Goal: Task Accomplishment & Management: Manage account settings

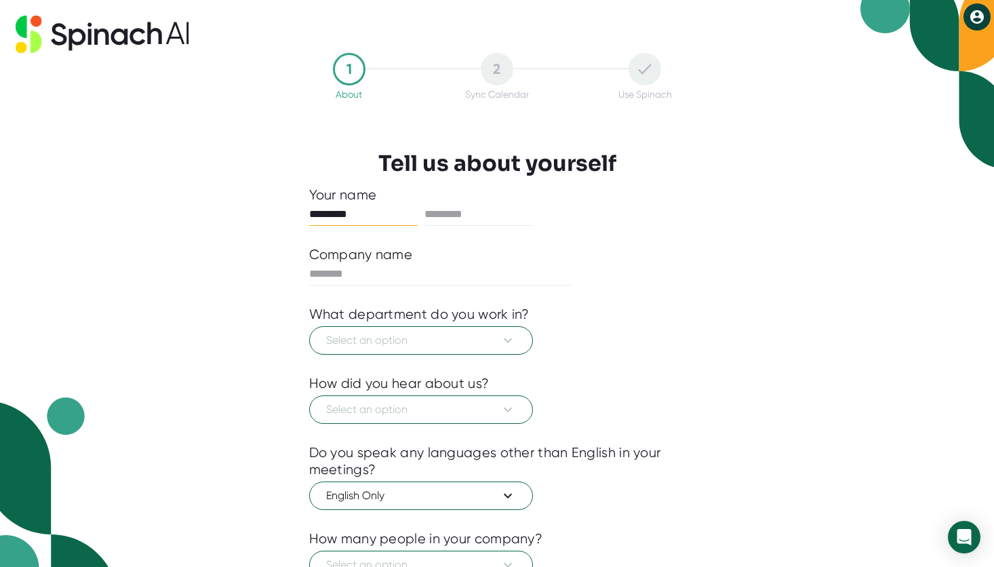
type input "*********"
type input "*******"
click at [695, 265] on div "1 About 2 Sync Calendar Use Spinach Tell us about yourself Your name ********* …" at bounding box center [497, 363] width 444 height 621
click at [416, 275] on input "text" at bounding box center [441, 274] width 264 height 22
type input "*****"
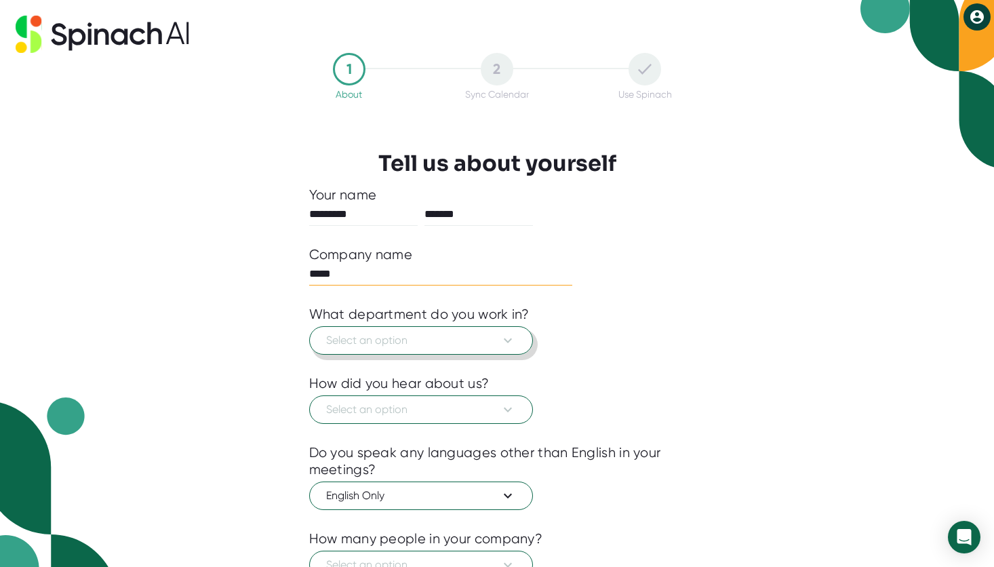
click at [519, 336] on button "Select an option" at bounding box center [421, 340] width 224 height 28
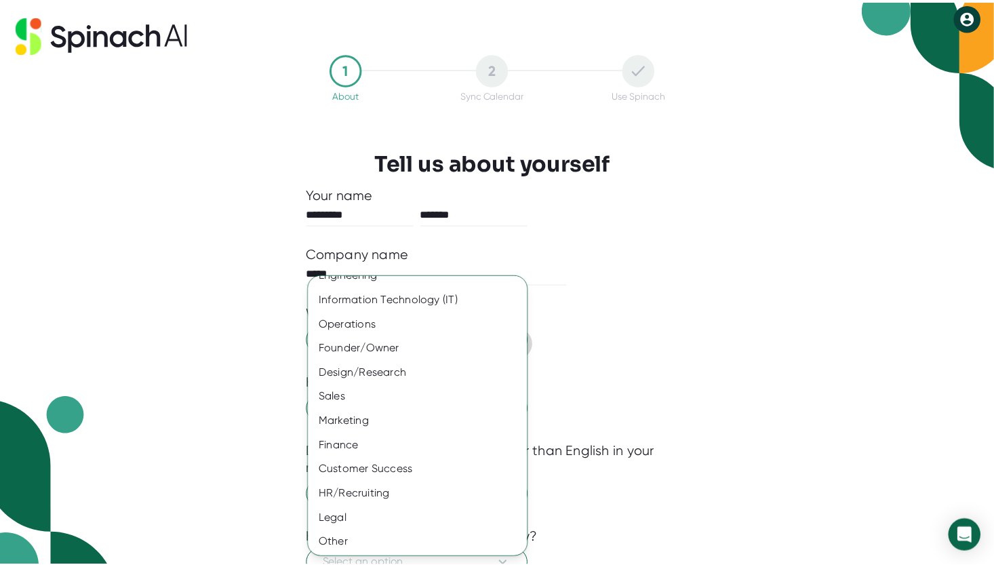
scroll to position [40, 0]
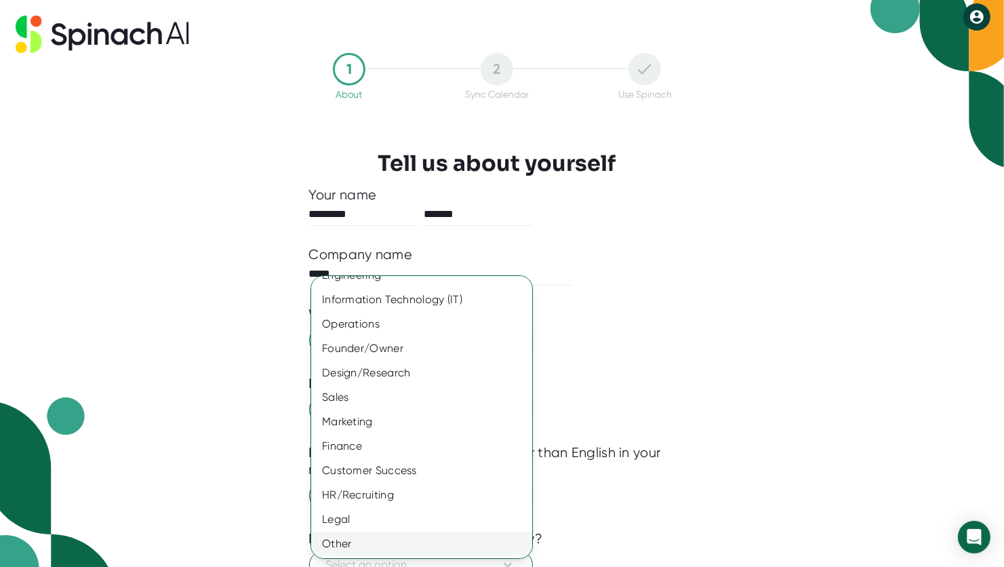
click at [345, 547] on div "Other" at bounding box center [426, 544] width 231 height 24
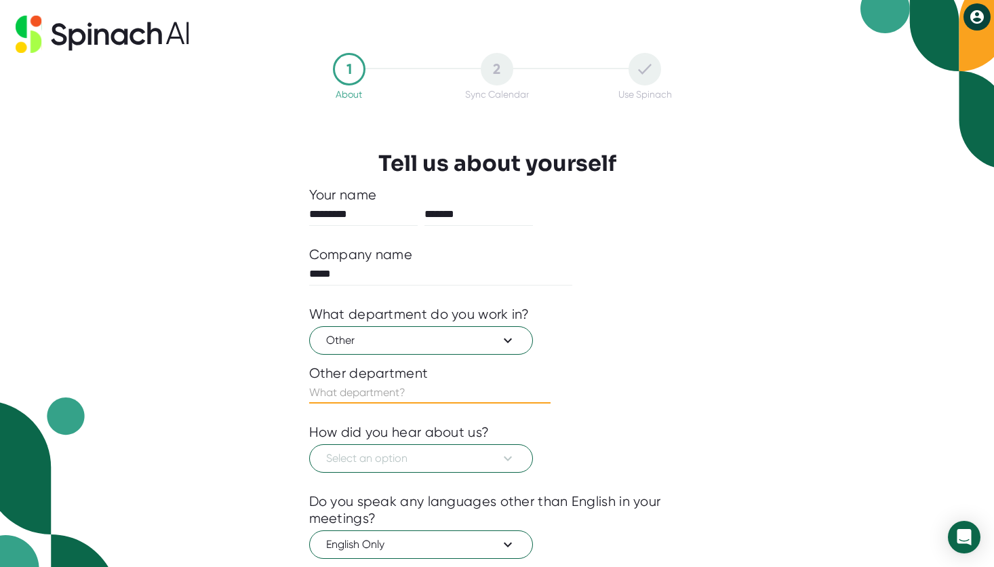
click at [454, 390] on input "text" at bounding box center [429, 393] width 241 height 22
type input "mentor"
click at [501, 461] on icon at bounding box center [508, 458] width 16 height 16
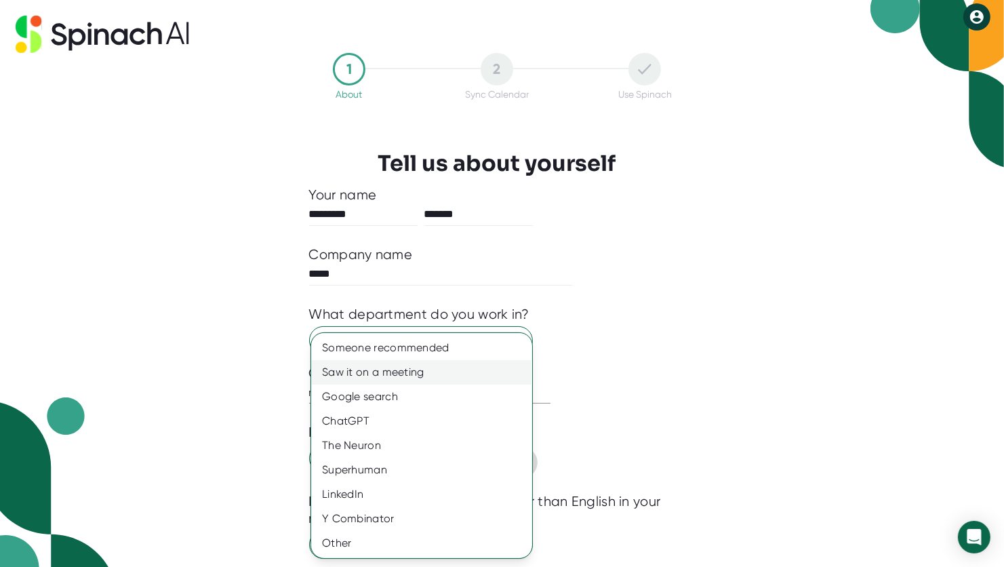
click at [444, 376] on div "Saw it on a meeting" at bounding box center [421, 372] width 221 height 24
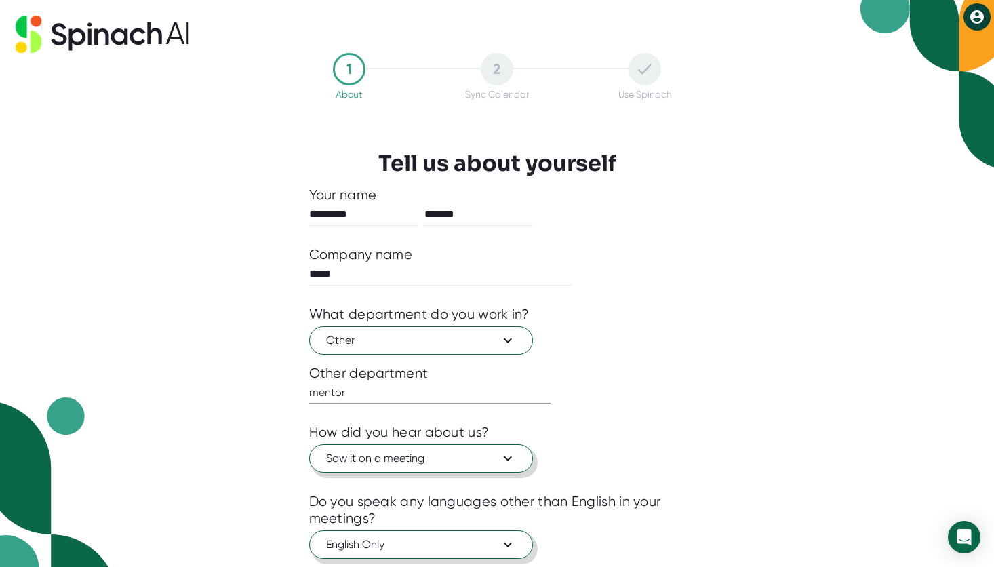
click at [509, 537] on icon at bounding box center [508, 544] width 16 height 16
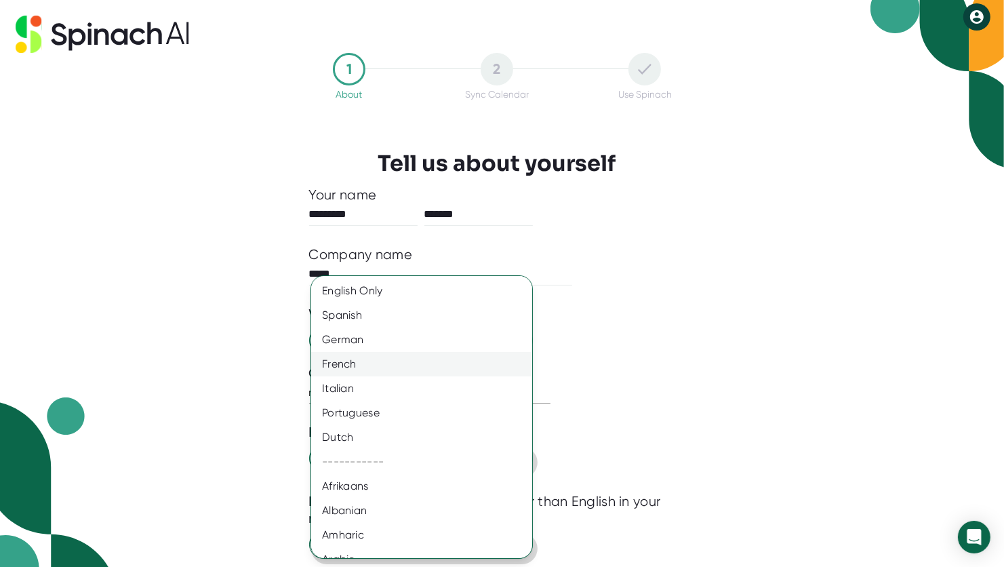
click at [402, 366] on div "French" at bounding box center [426, 364] width 231 height 24
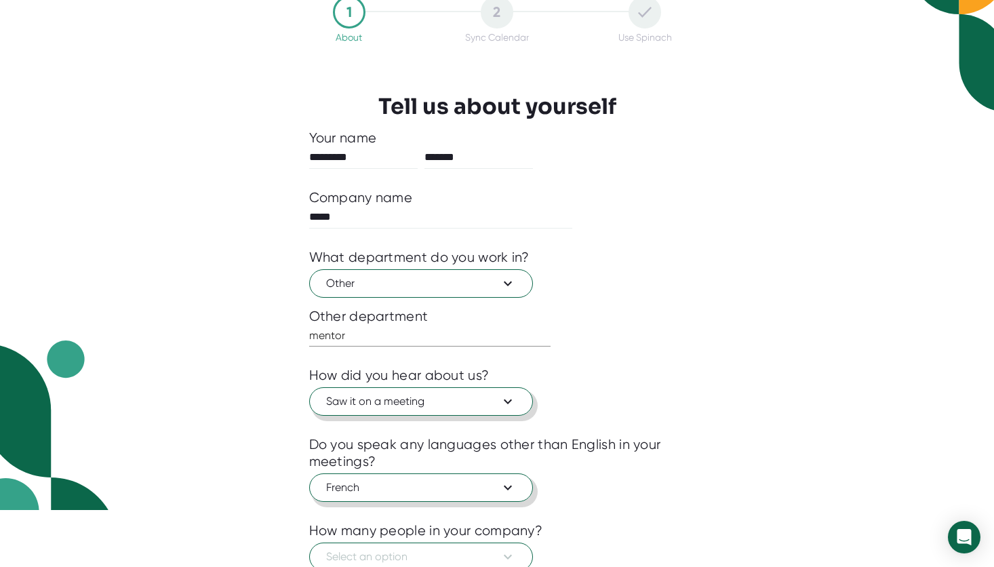
scroll to position [62, 0]
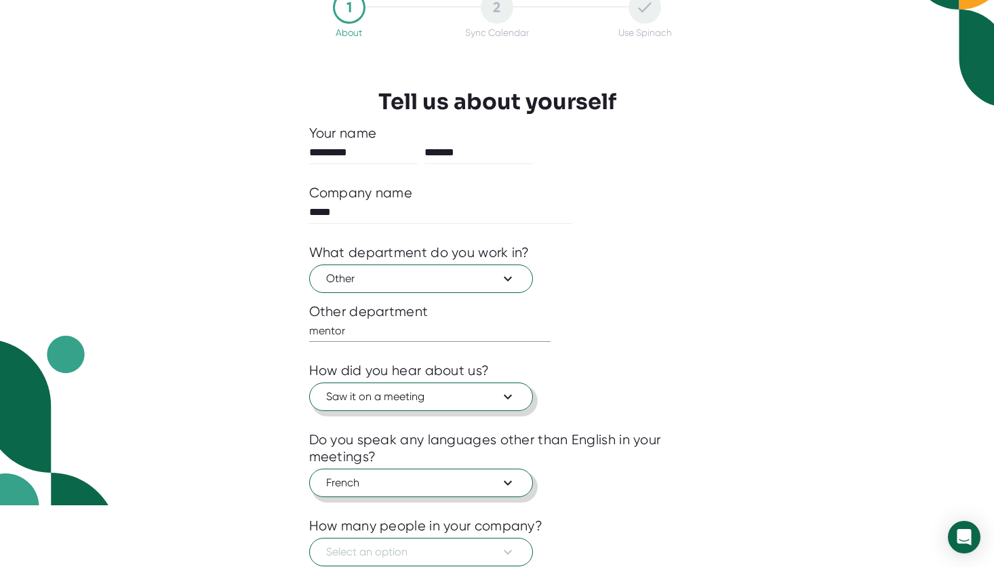
click at [515, 482] on icon at bounding box center [508, 483] width 16 height 16
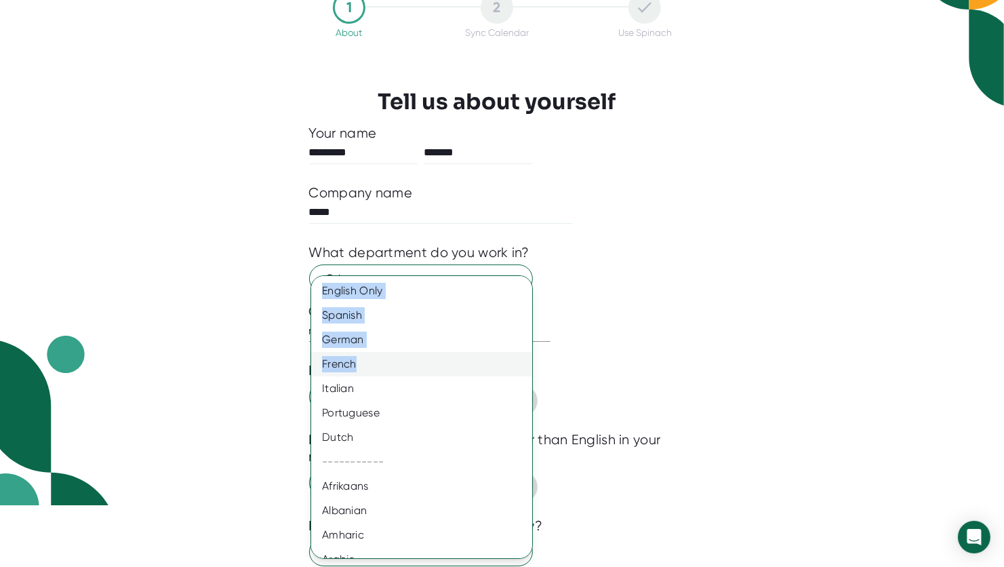
click at [361, 359] on div "French" at bounding box center [426, 364] width 231 height 24
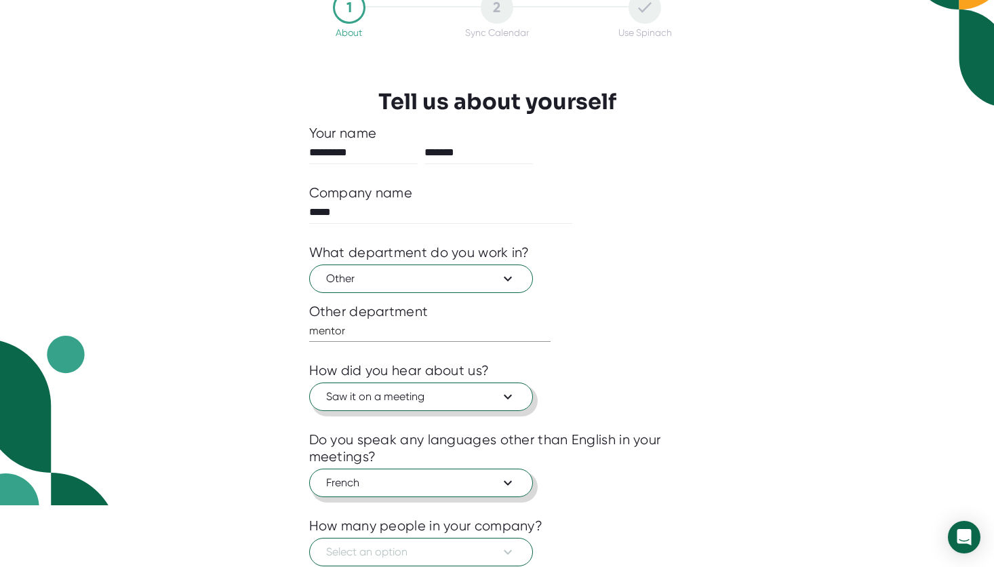
click at [610, 456] on div "Do you speak any languages other than English in your meetings?" at bounding box center [497, 448] width 376 height 34
click at [511, 551] on icon at bounding box center [508, 552] width 16 height 16
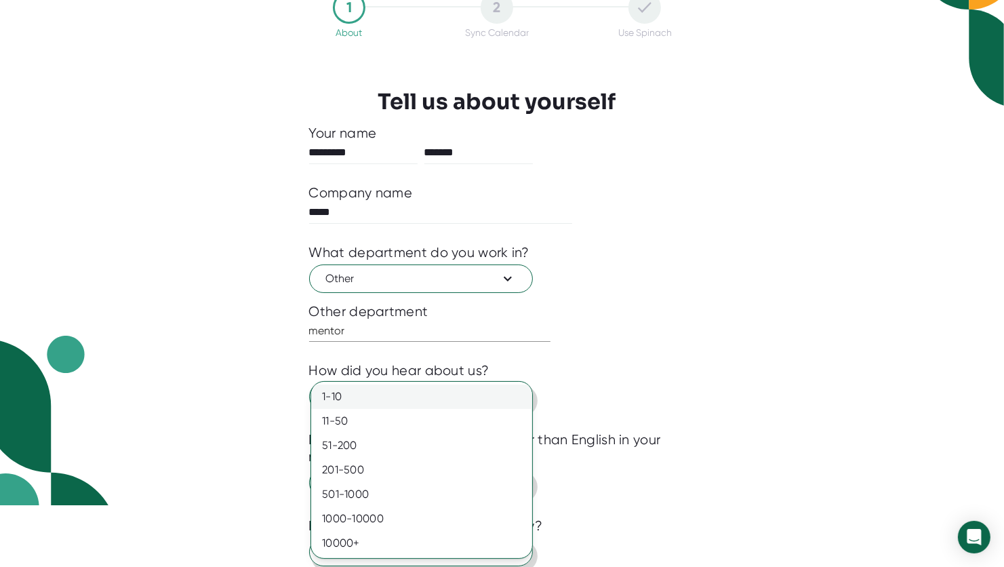
click at [475, 404] on div "1-10" at bounding box center [421, 397] width 221 height 24
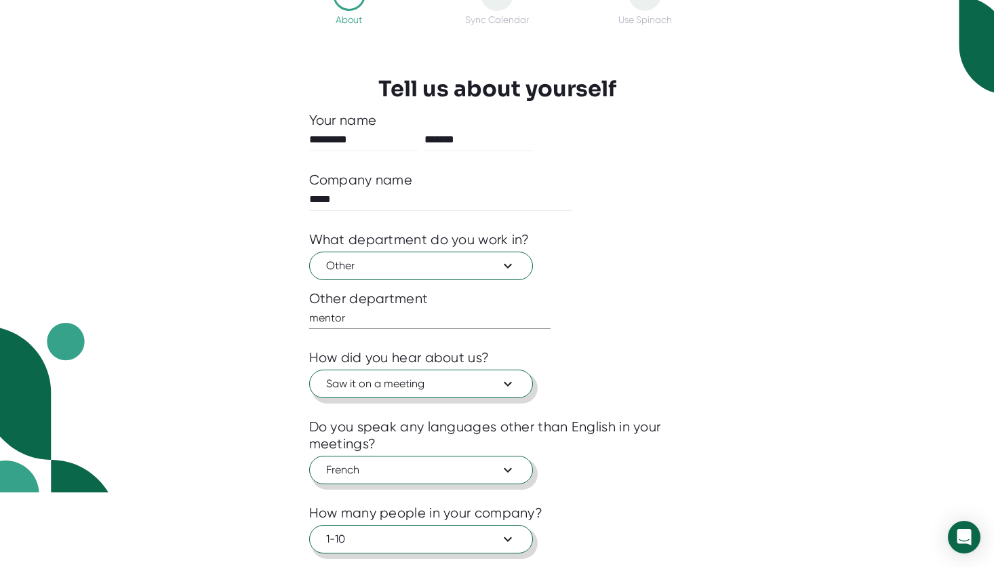
scroll to position [155, 0]
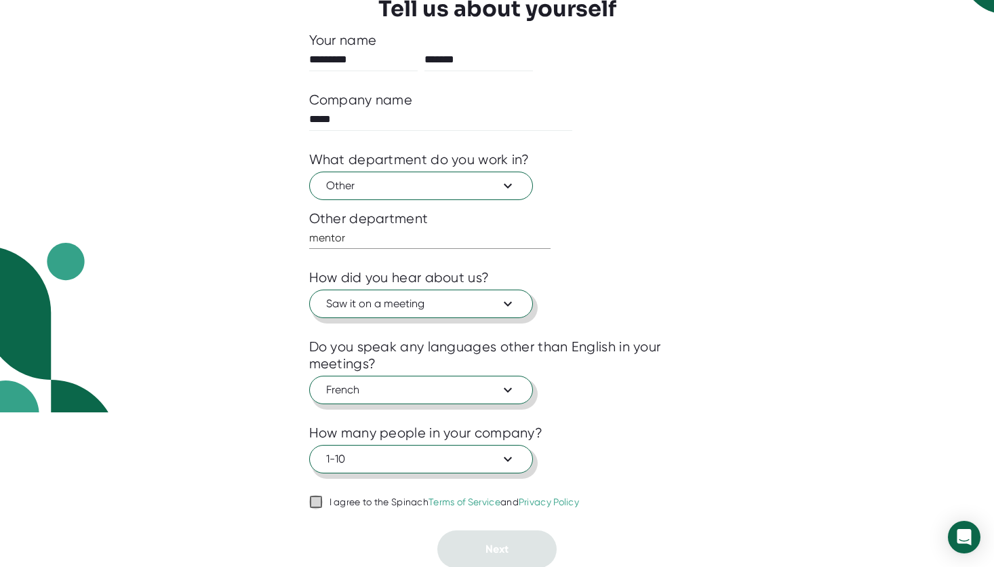
click at [317, 500] on input "I agree to the Spinach Terms of Service and Privacy Policy" at bounding box center [316, 502] width 14 height 16
checkbox input "true"
click at [484, 545] on button "Next" at bounding box center [496, 549] width 119 height 38
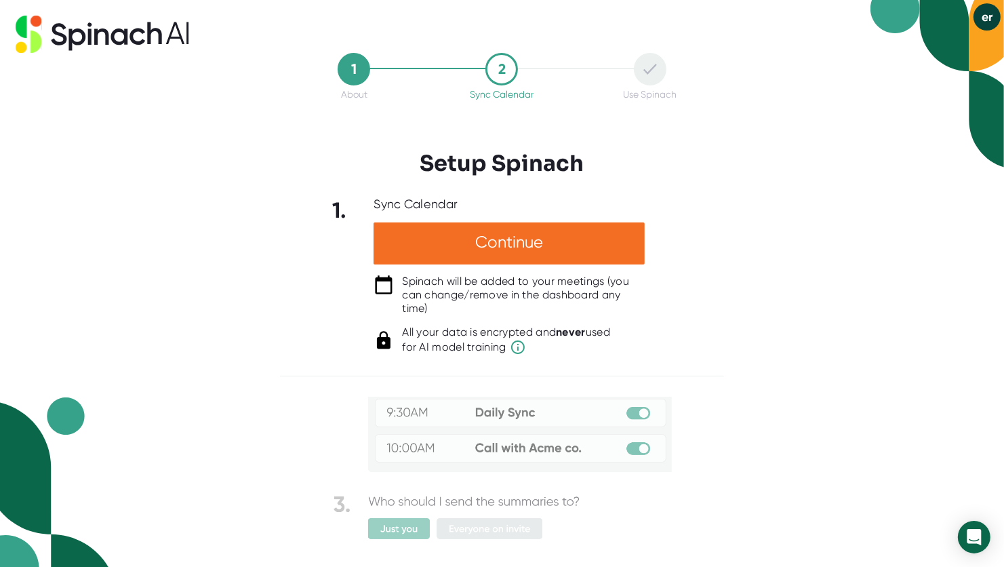
scroll to position [121, 0]
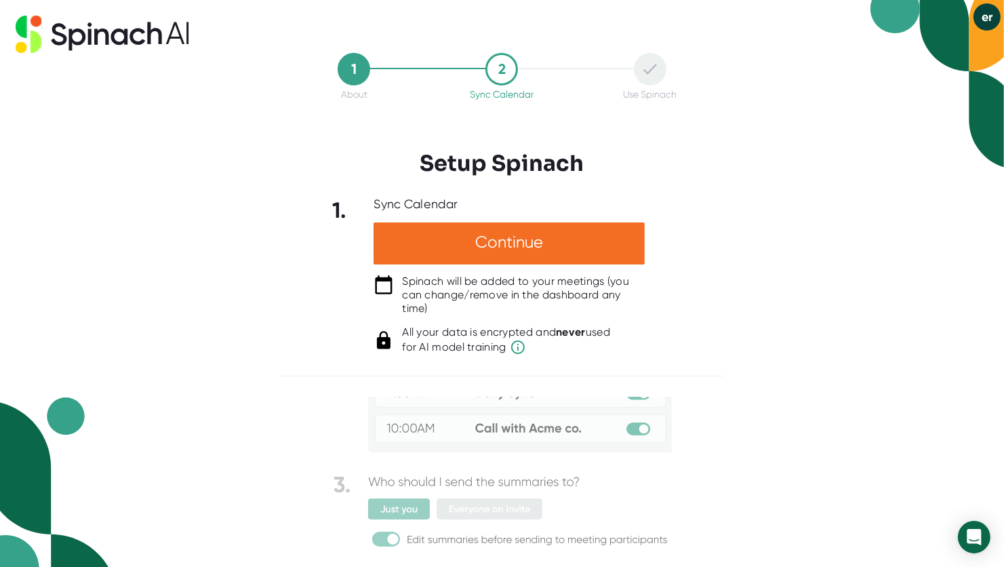
click at [408, 512] on img at bounding box center [502, 414] width 339 height 276
click at [903, 315] on div "1 About 2 Sync Calendar Use Spinach Setup Spinach 1. Sync Calendar Continue Spi…" at bounding box center [502, 283] width 1004 height 567
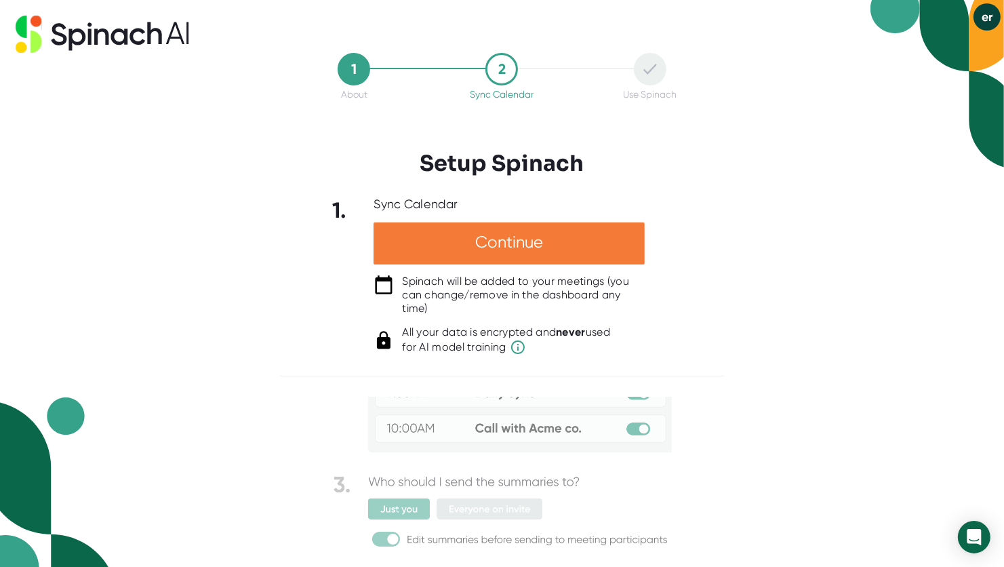
click at [534, 241] on div "Continue" at bounding box center [509, 243] width 271 height 42
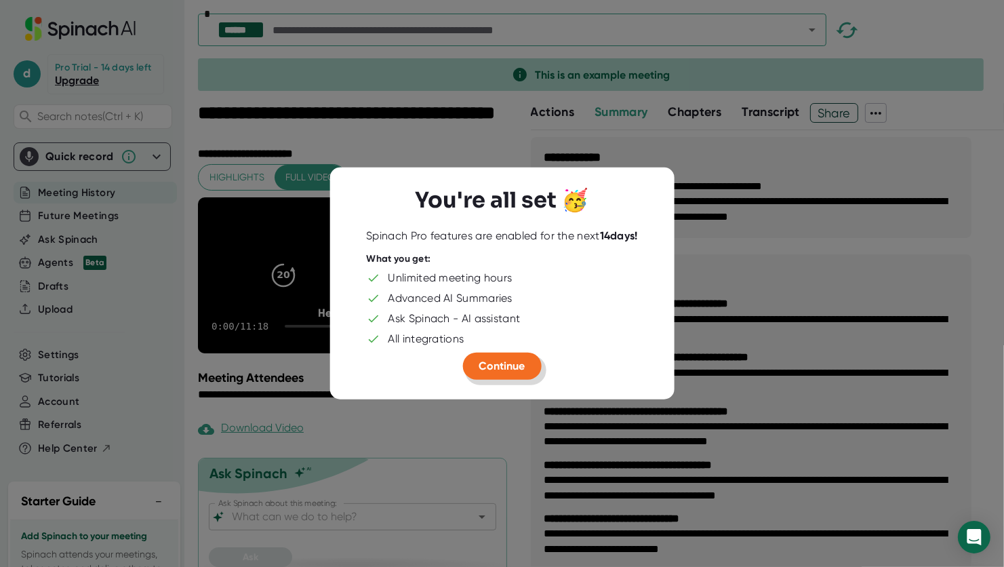
click at [488, 369] on span "Continue" at bounding box center [503, 365] width 46 height 13
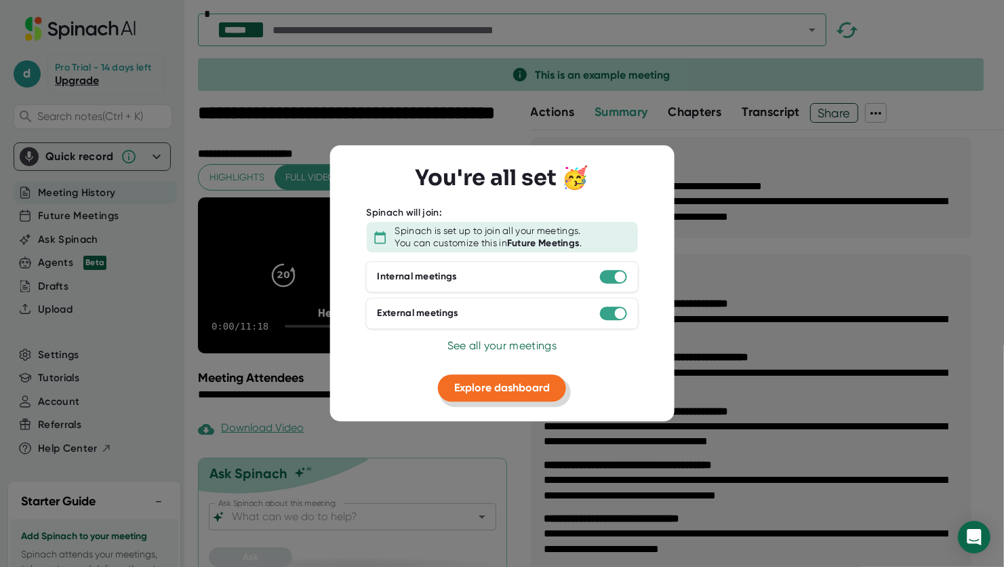
click at [508, 392] on span "Explore dashboard" at bounding box center [502, 387] width 96 height 13
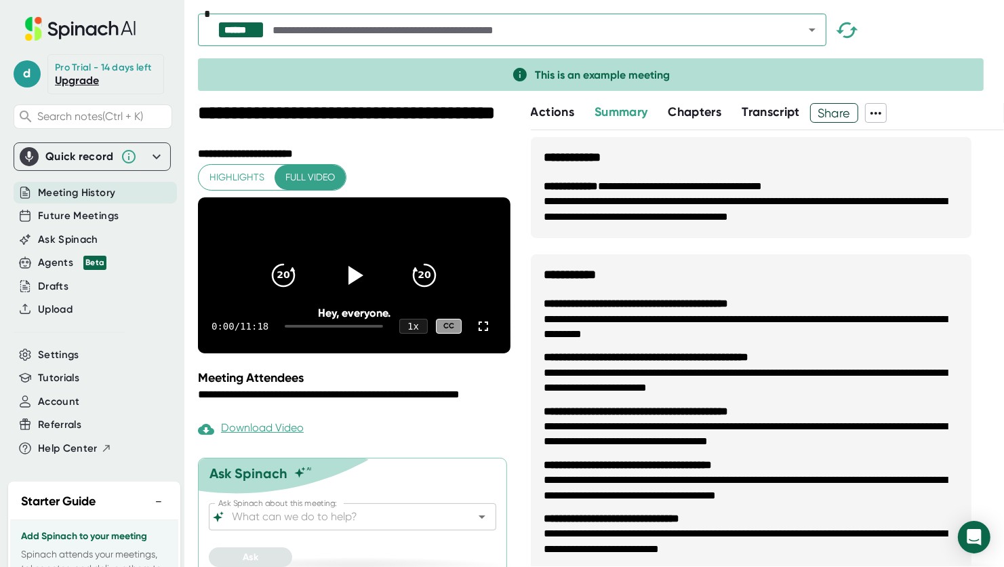
click at [458, 439] on div "**********" at bounding box center [356, 335] width 316 height 464
